Goal: Information Seeking & Learning: Learn about a topic

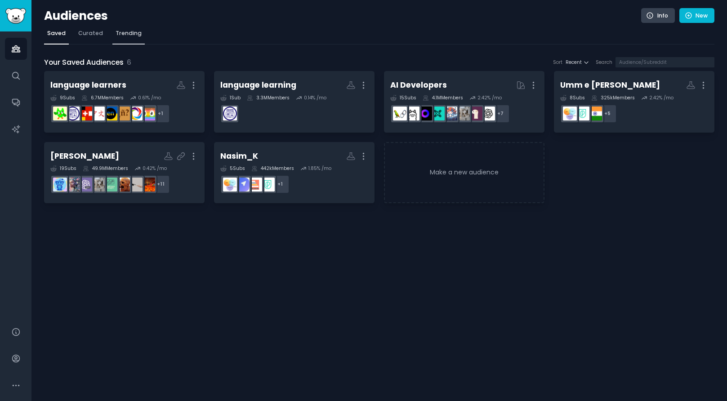
click at [123, 36] on span "Trending" at bounding box center [128, 33] width 26 height 8
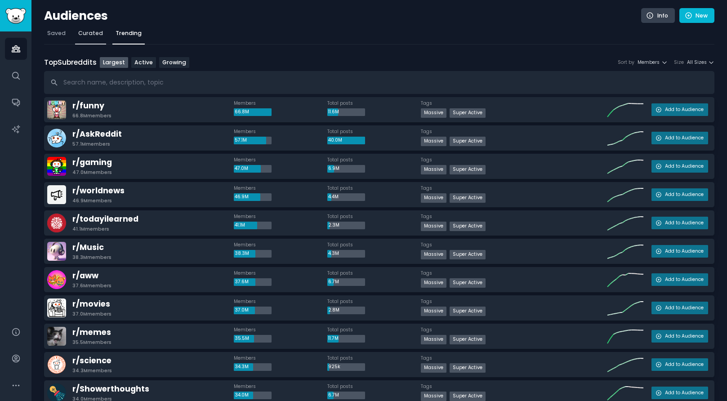
click at [91, 37] on link "Curated" at bounding box center [90, 35] width 31 height 18
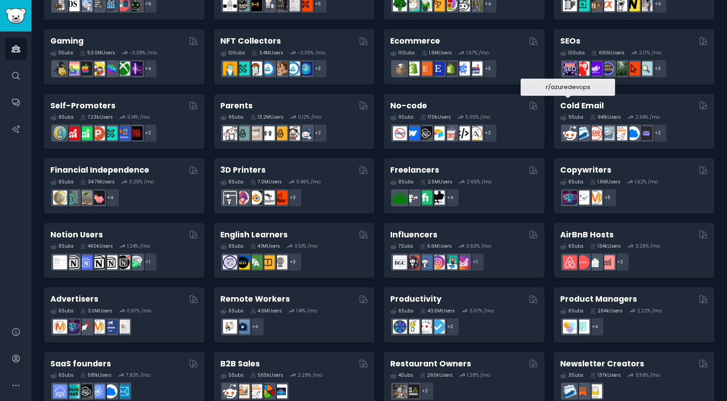
scroll to position [318, 0]
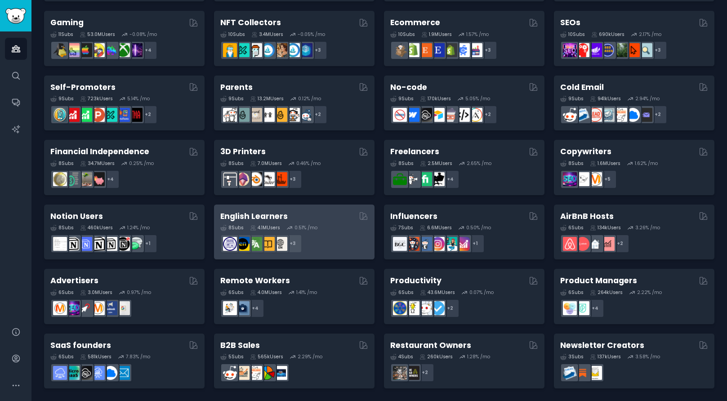
click at [263, 215] on h2 "English Learners" at bounding box center [253, 216] width 67 height 11
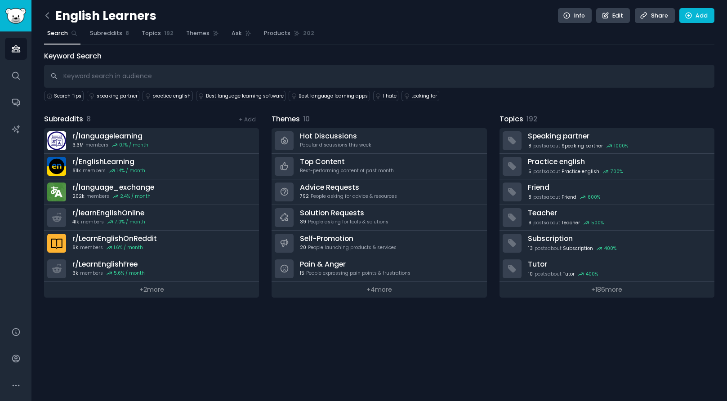
click at [49, 15] on icon at bounding box center [47, 15] width 9 height 9
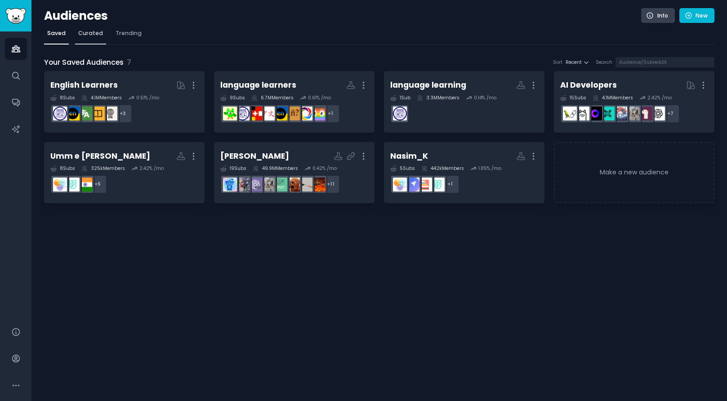
click at [94, 31] on span "Curated" at bounding box center [90, 33] width 25 height 8
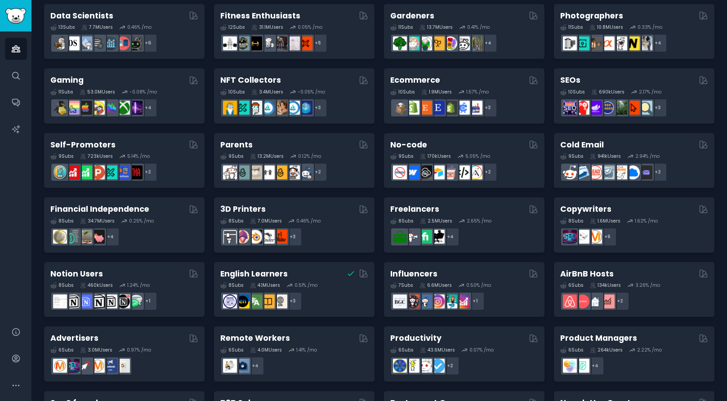
scroll to position [318, 0]
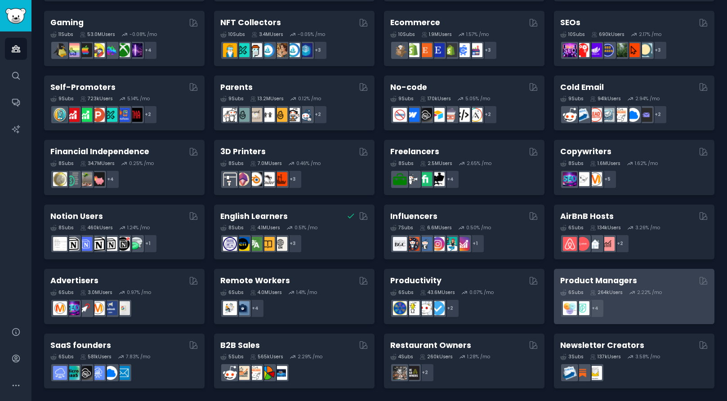
click at [674, 286] on div "6 Sub s 264k Users 2.22 % /mo + 4" at bounding box center [634, 301] width 148 height 31
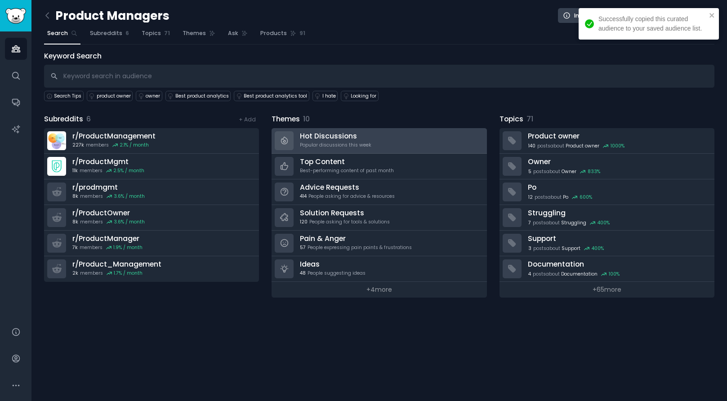
click at [436, 133] on link "Hot Discussions Popular discussions this week" at bounding box center [378, 141] width 215 height 26
